Goal: Transaction & Acquisition: Download file/media

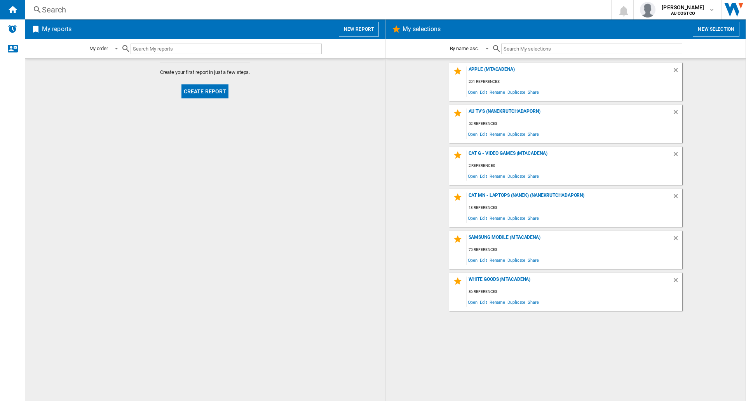
click at [212, 90] on button "Create report" at bounding box center [204, 91] width 47 height 14
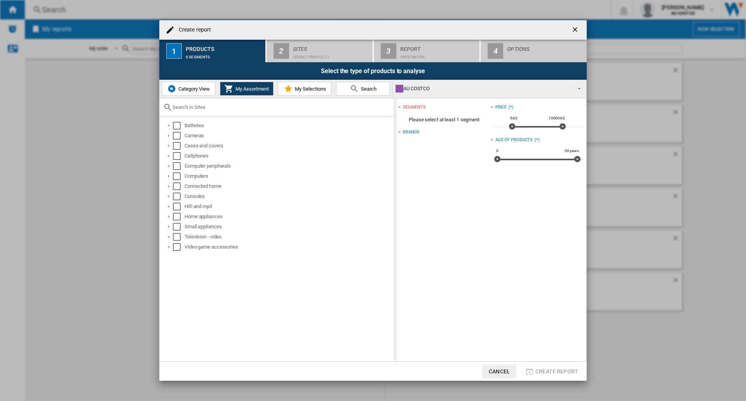
click at [300, 88] on span "My Selections" at bounding box center [309, 89] width 33 height 6
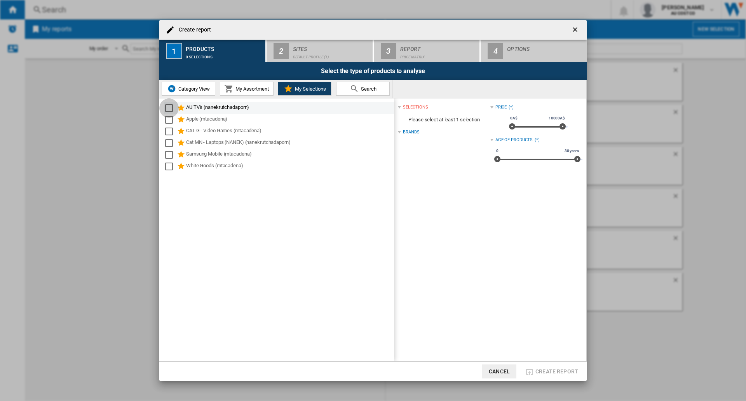
click at [169, 106] on div "Select" at bounding box center [169, 108] width 8 height 8
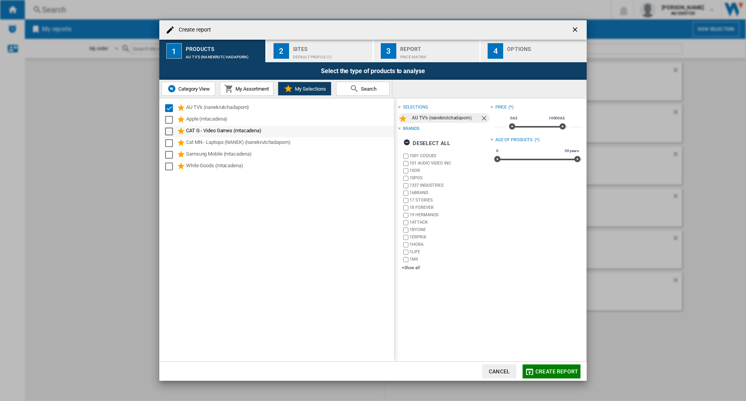
click at [169, 120] on div "Select" at bounding box center [169, 120] width 8 height 8
click at [167, 130] on div "Select" at bounding box center [169, 131] width 8 height 8
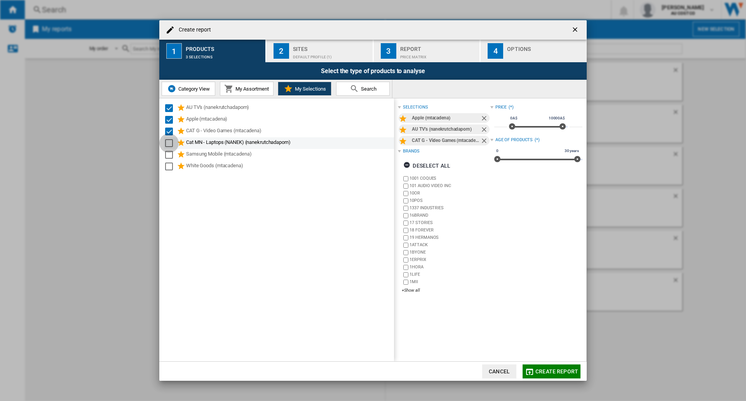
click at [168, 140] on div "Select" at bounding box center [169, 143] width 8 height 8
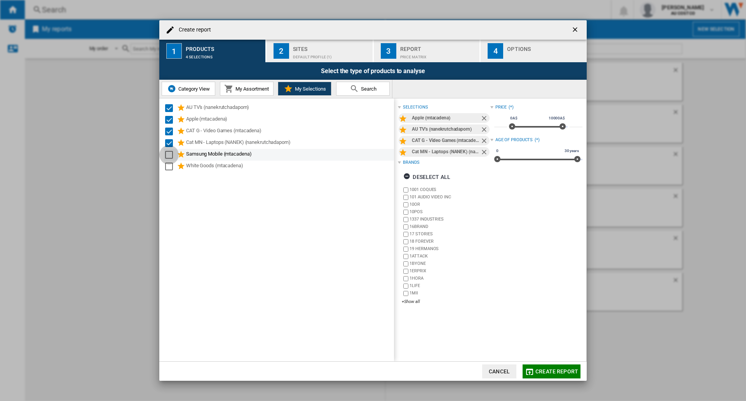
click at [169, 151] on div "Select" at bounding box center [169, 155] width 8 height 8
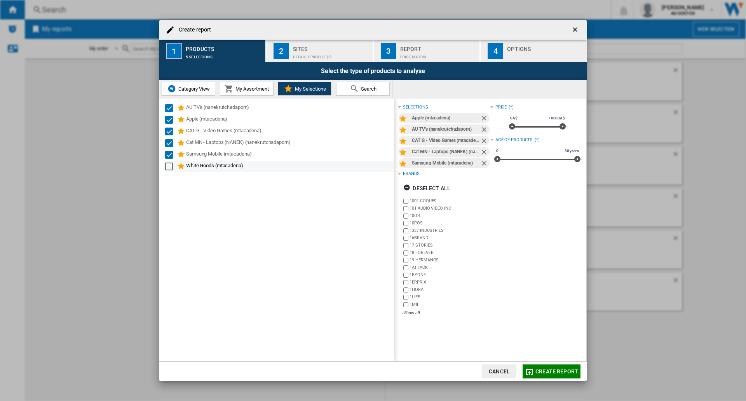
click at [170, 164] on div "Select" at bounding box center [169, 166] width 8 height 8
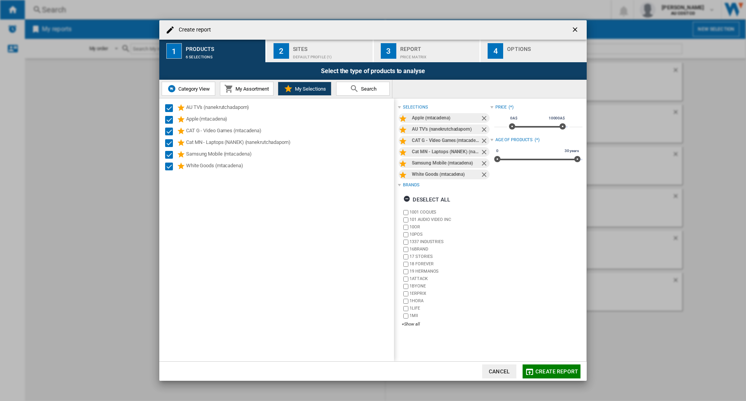
click at [303, 51] on div "Default profile (1)" at bounding box center [331, 55] width 77 height 8
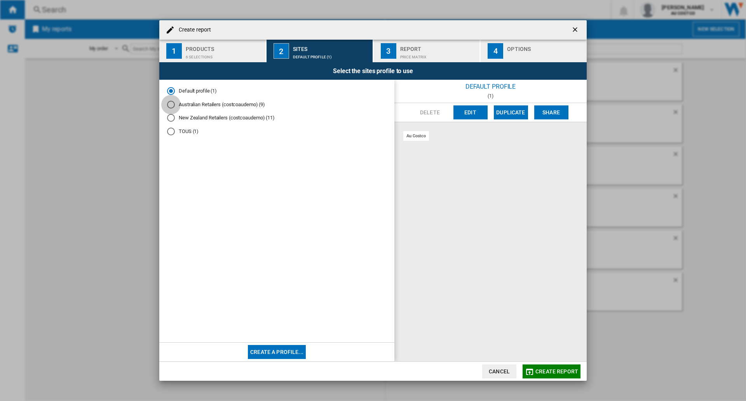
click at [171, 102] on div "Australian Retailers (costcoaudemo) (9)" at bounding box center [171, 105] width 8 height 8
click at [550, 354] on span "Create report" at bounding box center [557, 371] width 43 height 6
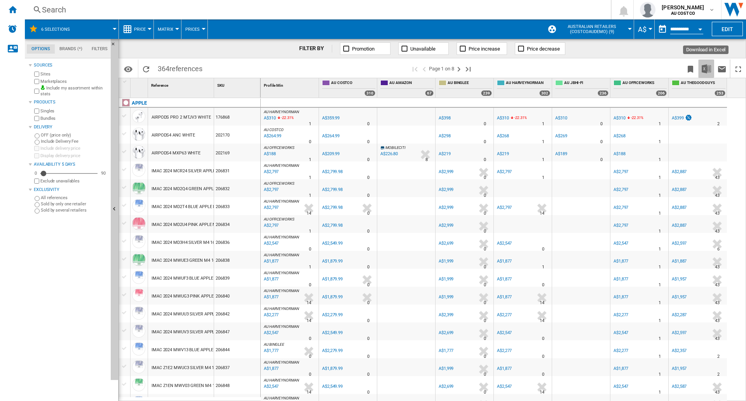
click at [708, 70] on img "Download in Excel" at bounding box center [706, 68] width 9 height 9
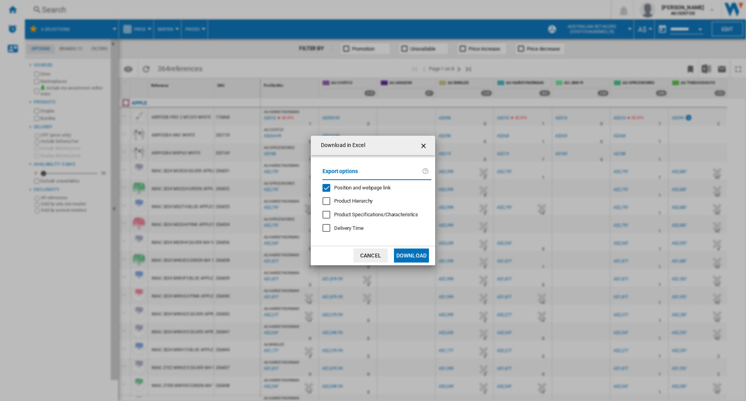
click at [418, 256] on button "Download" at bounding box center [411, 255] width 35 height 14
